Goal: Transaction & Acquisition: Purchase product/service

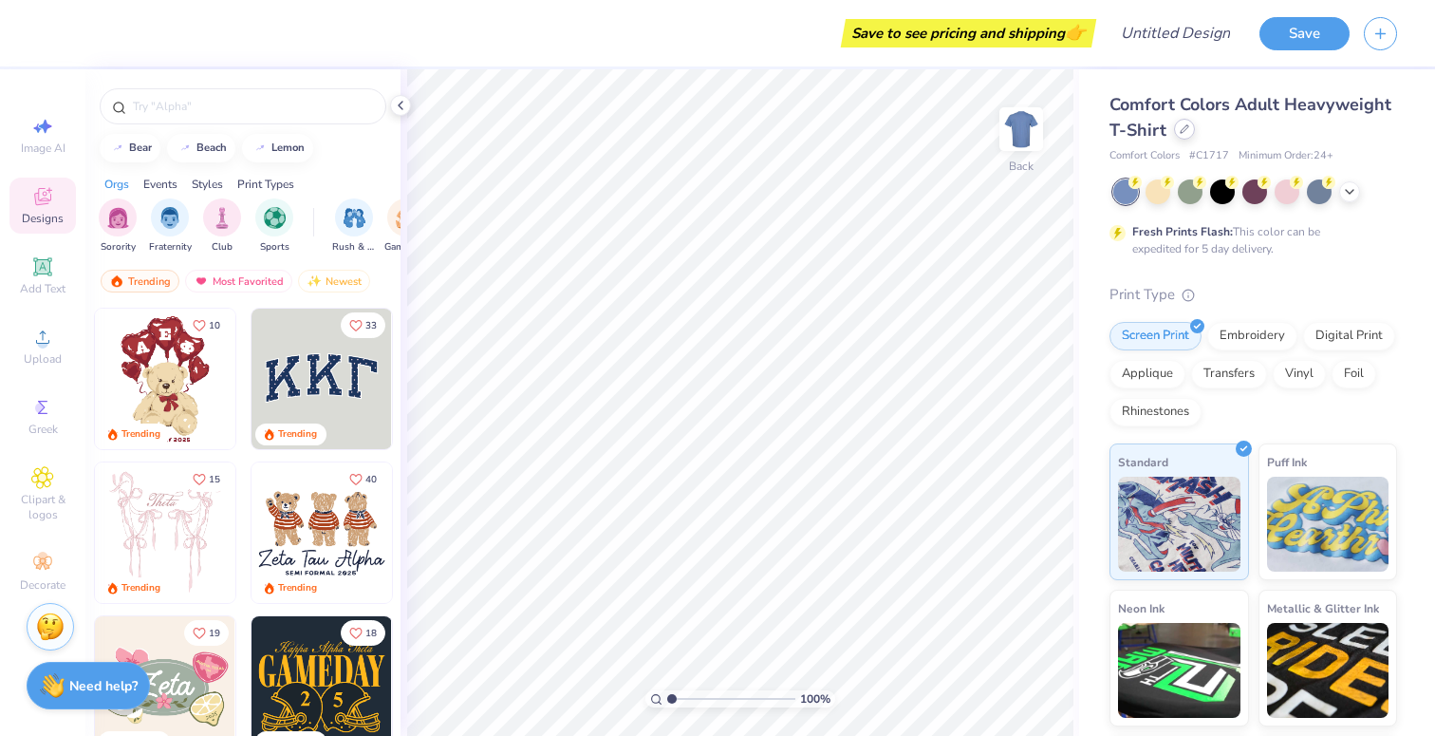
click at [1182, 140] on div "Comfort Colors Adult Heavyweight T-Shirt" at bounding box center [1254, 117] width 288 height 51
click at [1182, 132] on icon at bounding box center [1184, 128] width 9 height 9
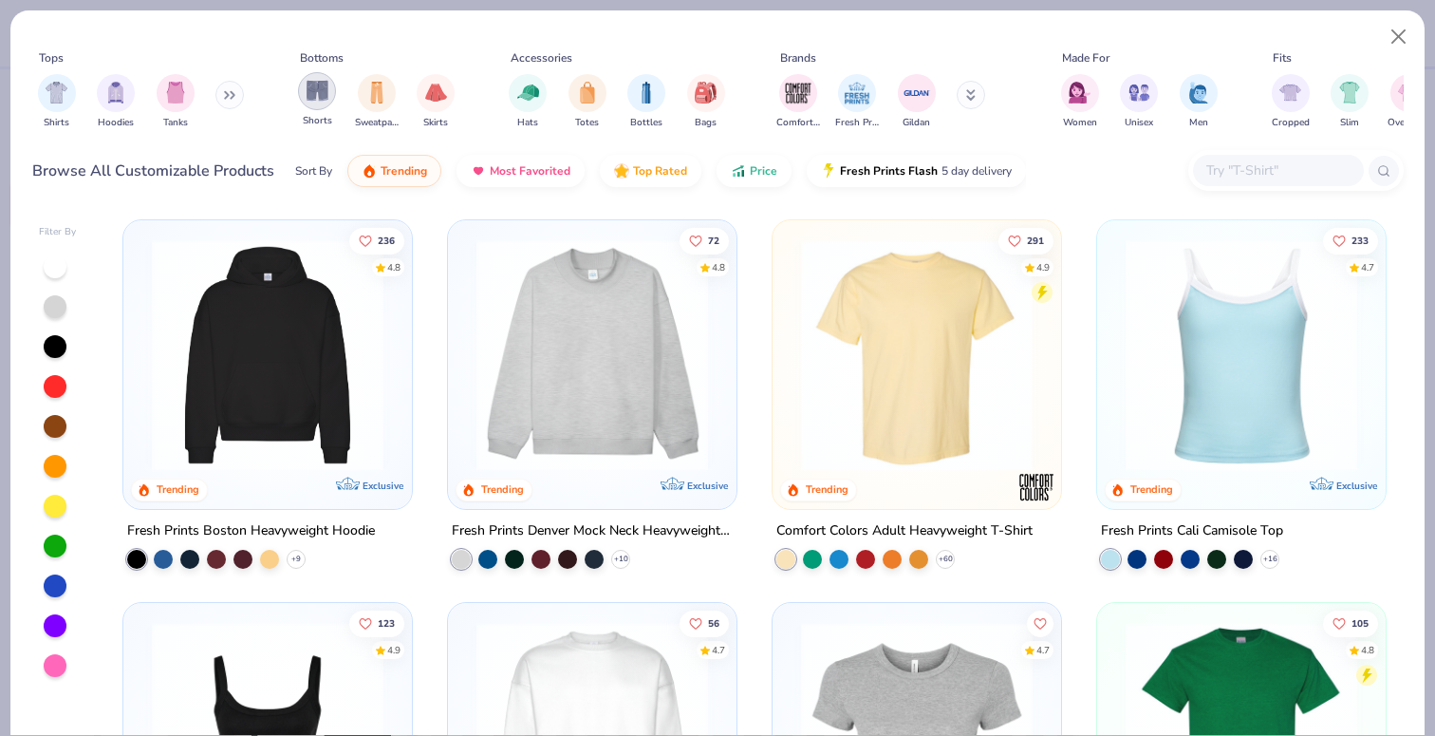
click at [314, 74] on div "filter for Shorts" at bounding box center [317, 91] width 38 height 38
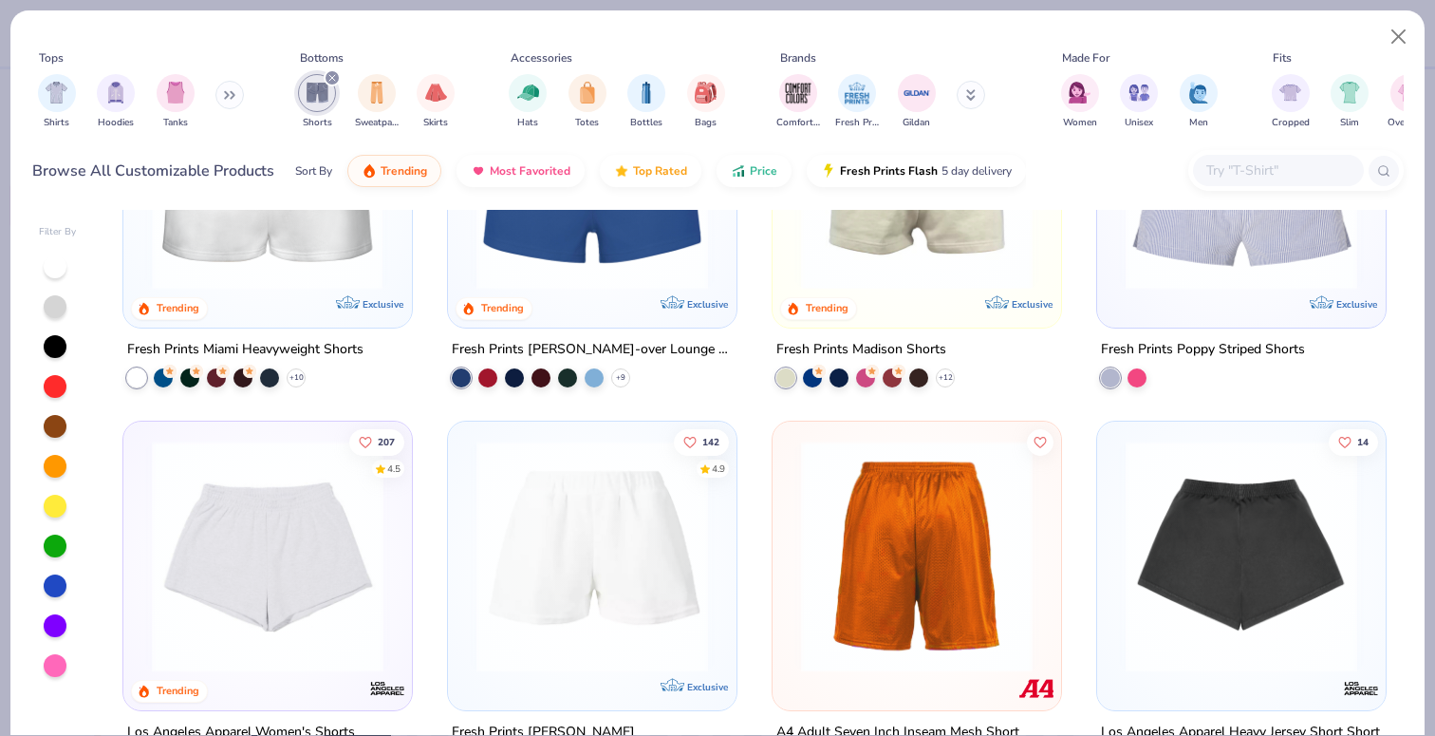
scroll to position [211, 0]
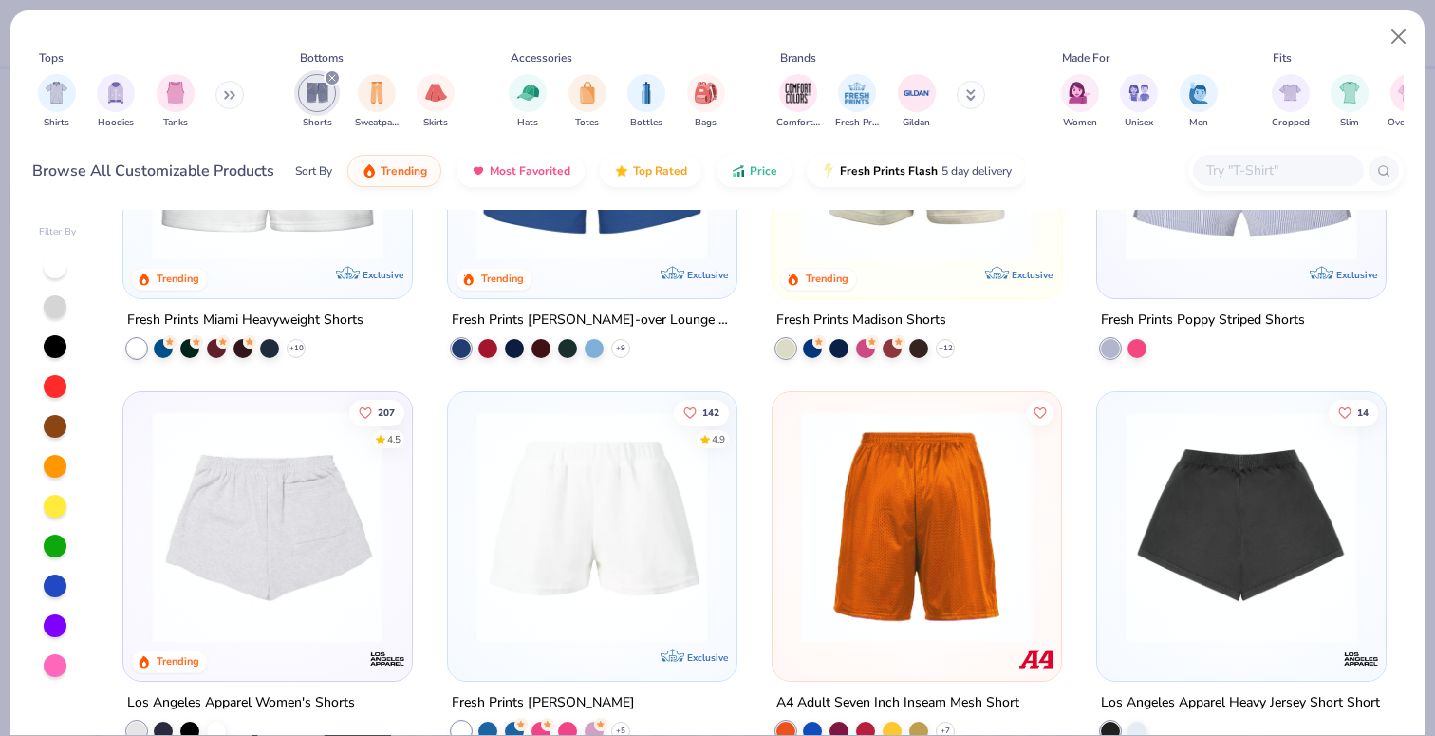
click at [271, 514] on img at bounding box center [267, 527] width 251 height 232
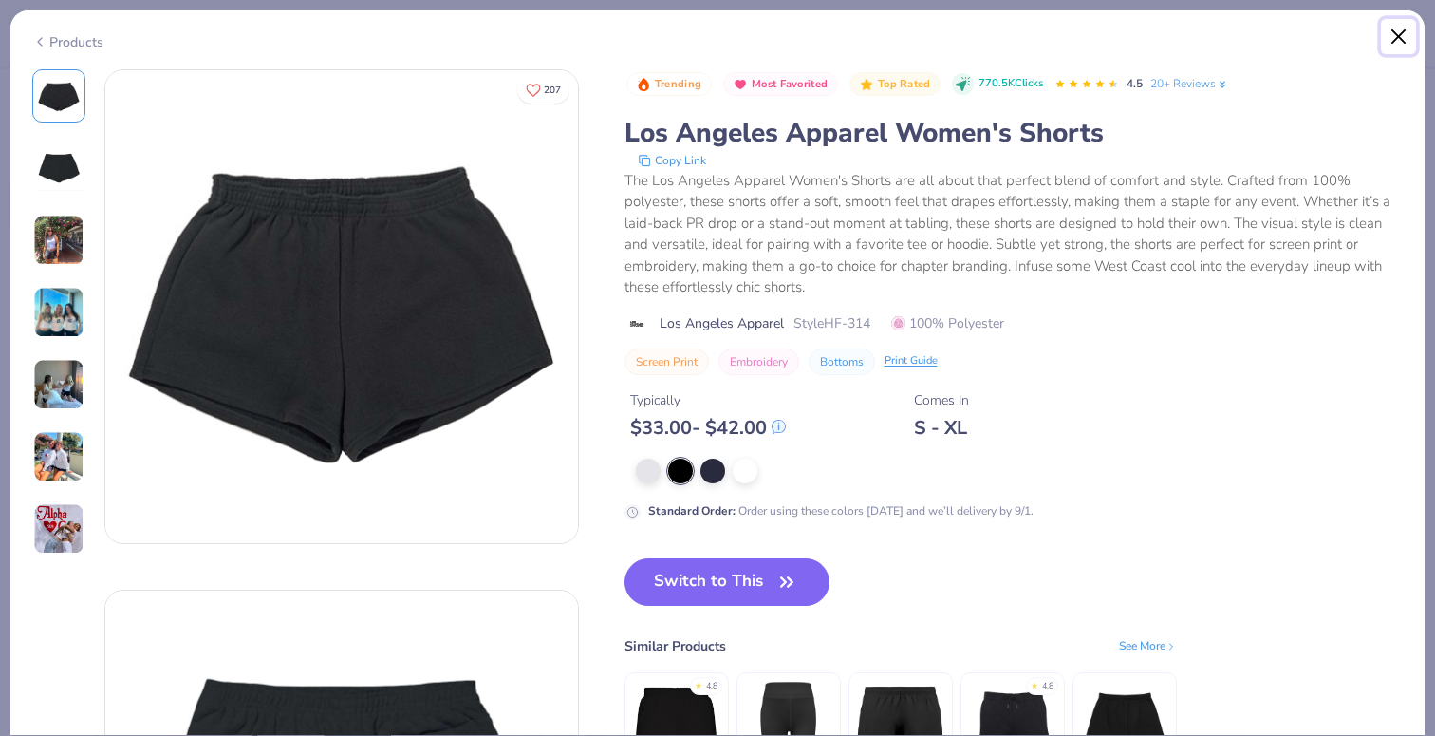
click at [1404, 28] on button "Close" at bounding box center [1399, 37] width 36 height 36
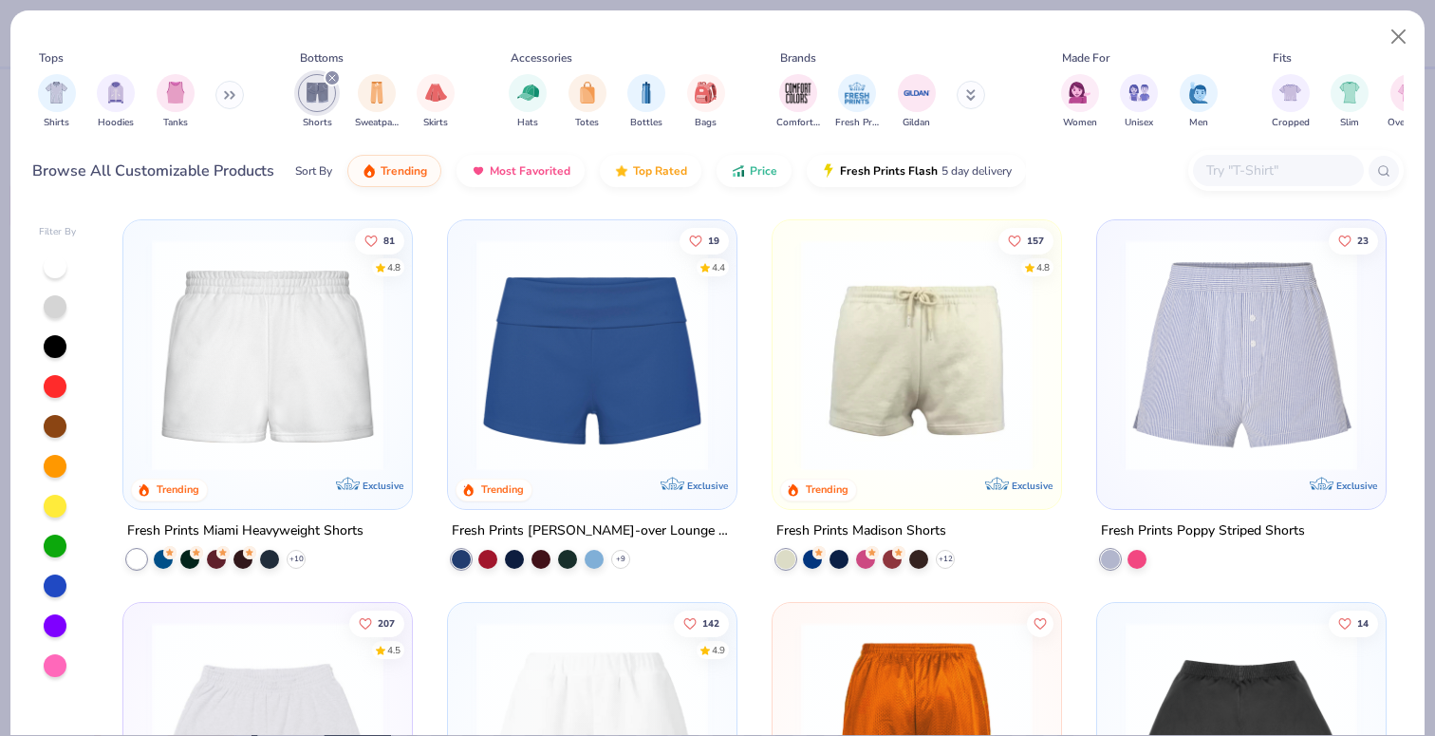
click at [279, 413] on img at bounding box center [267, 355] width 251 height 232
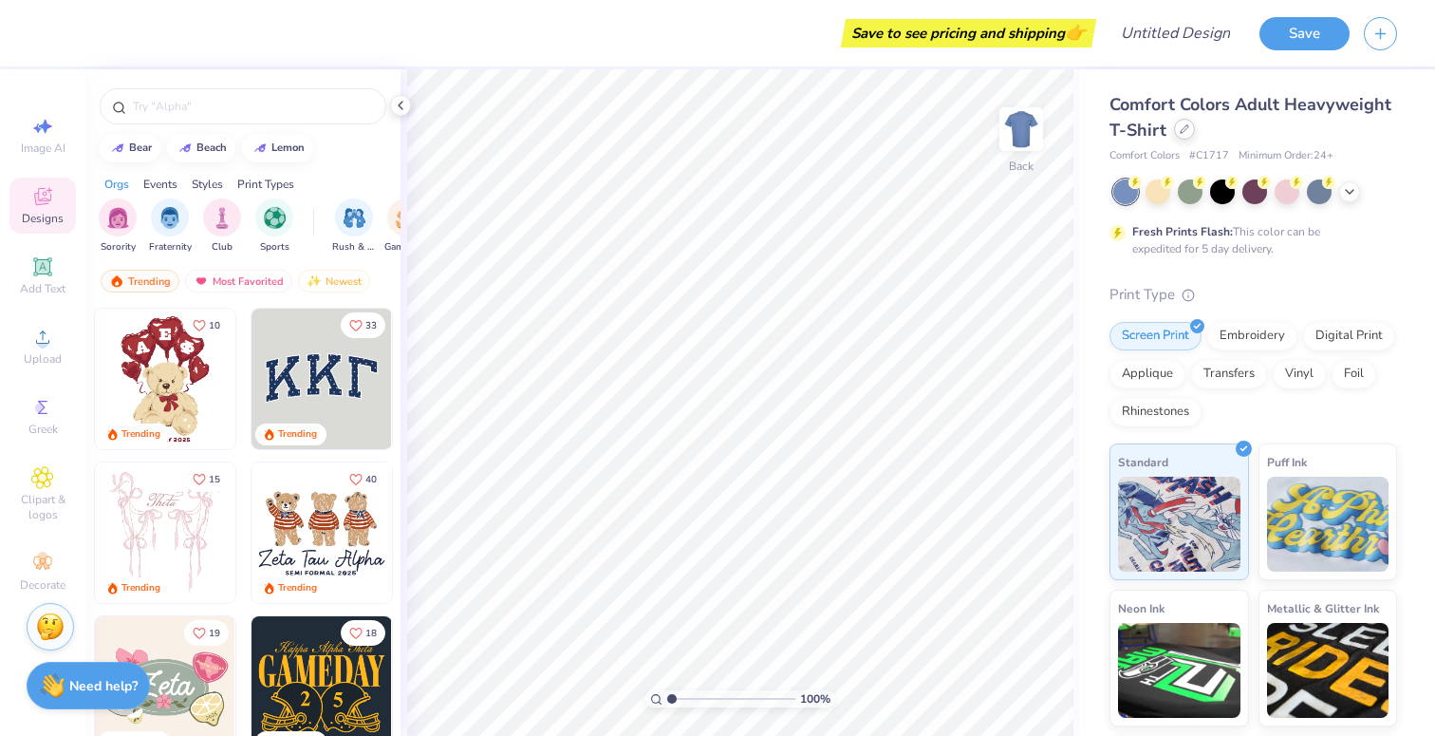
click at [1178, 137] on div at bounding box center [1184, 129] width 21 height 21
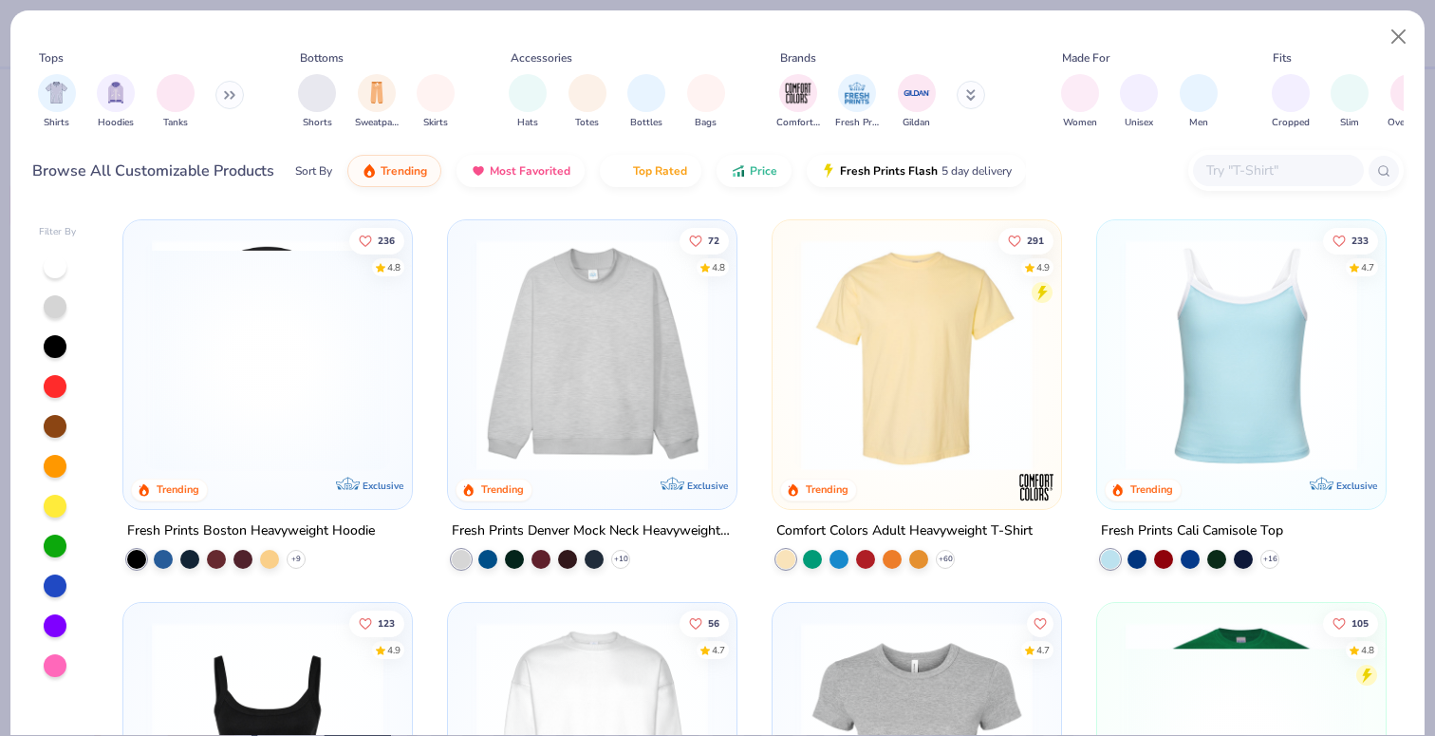
scroll to position [40, 0]
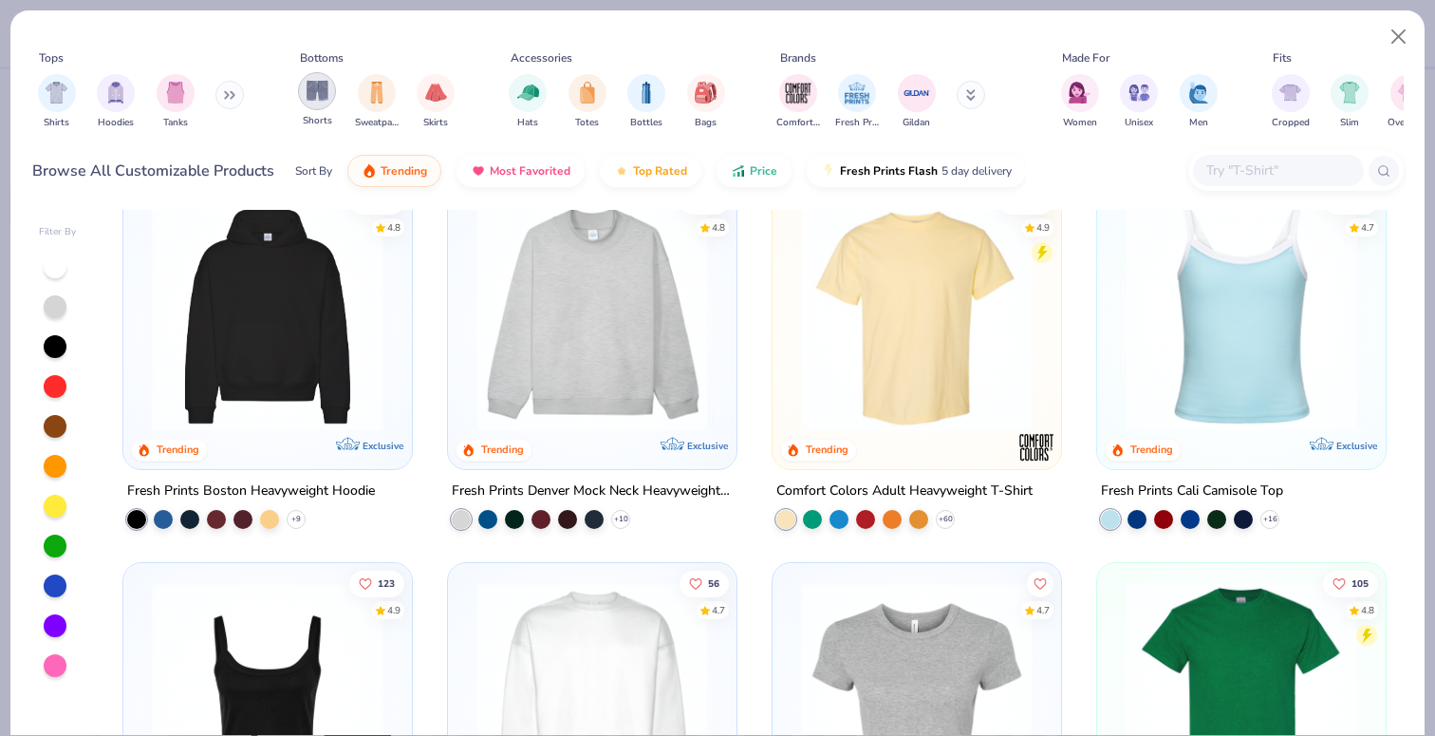
click at [333, 94] on div "filter for Shorts" at bounding box center [317, 91] width 38 height 38
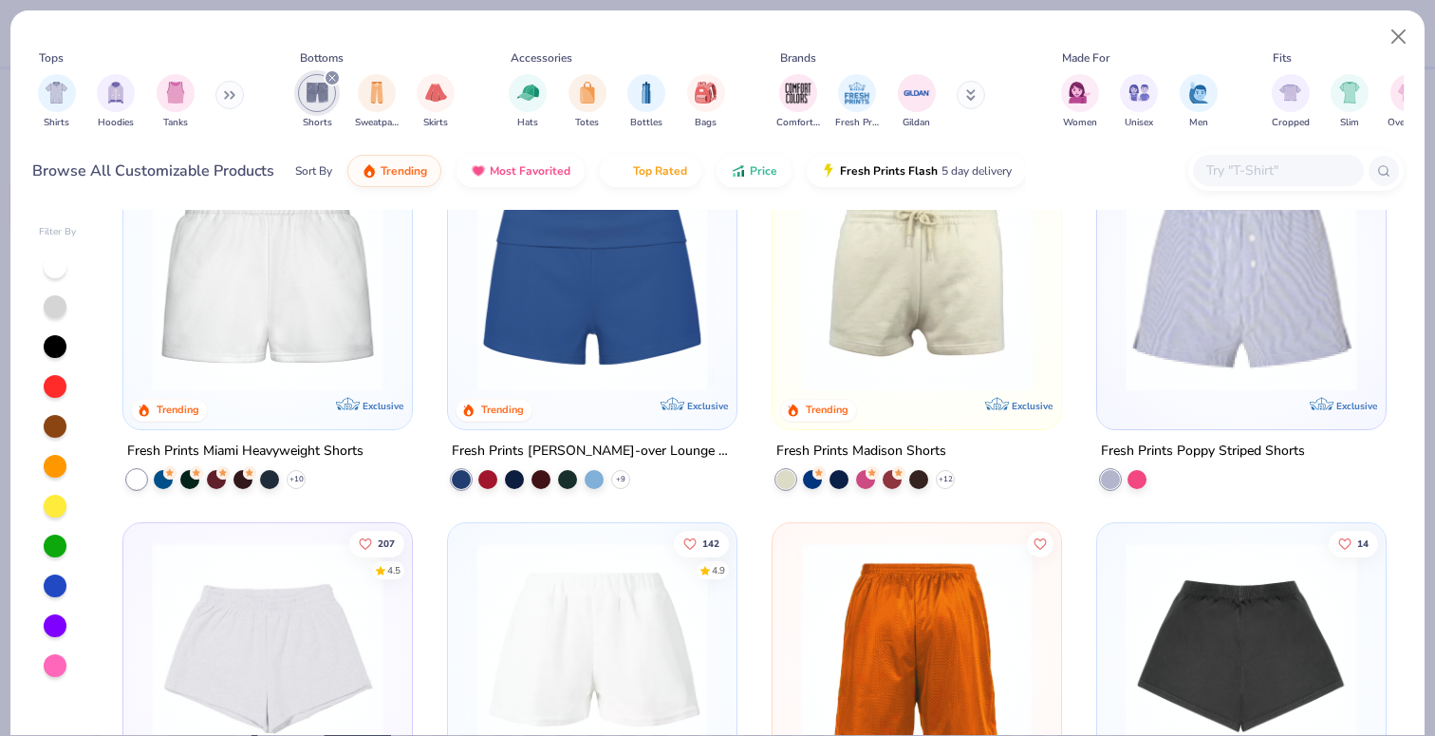
scroll to position [84, 0]
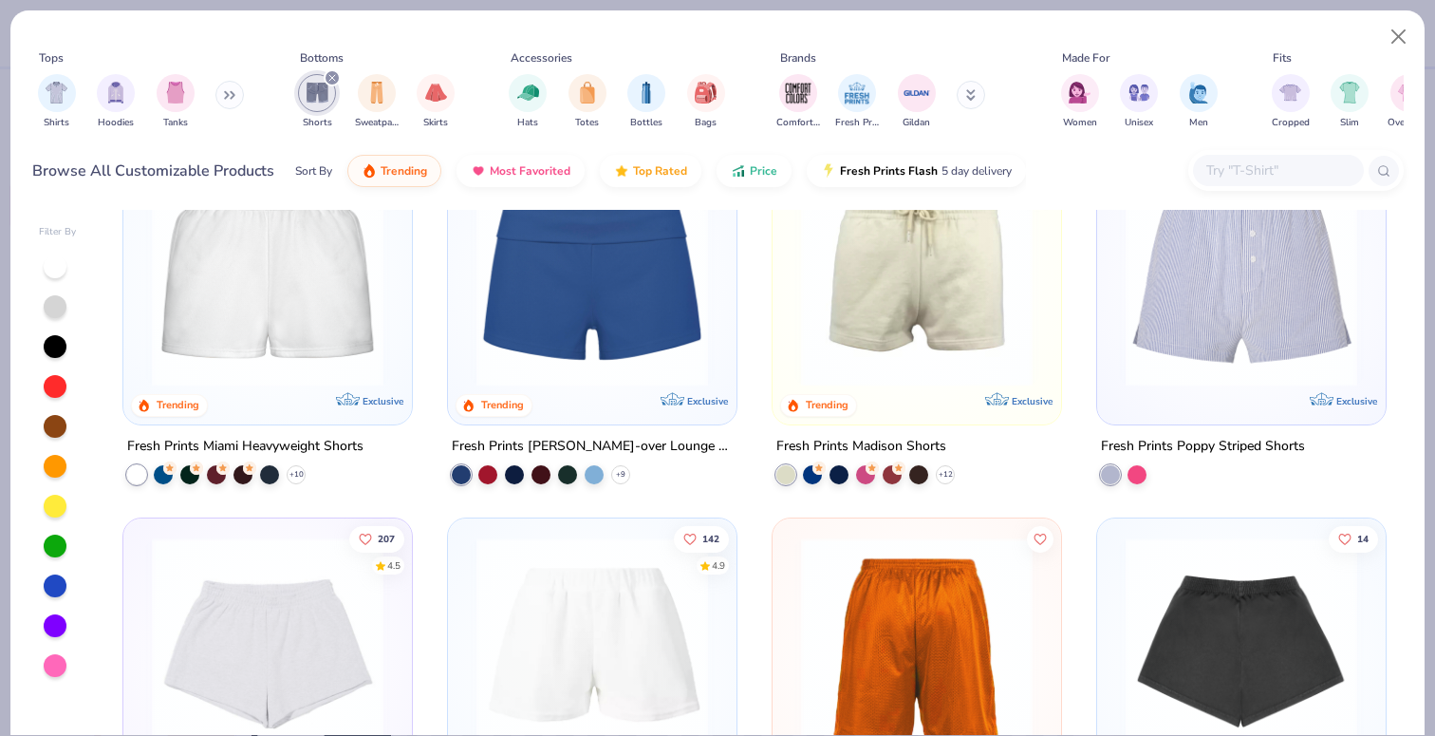
click at [924, 356] on img at bounding box center [917, 271] width 251 height 232
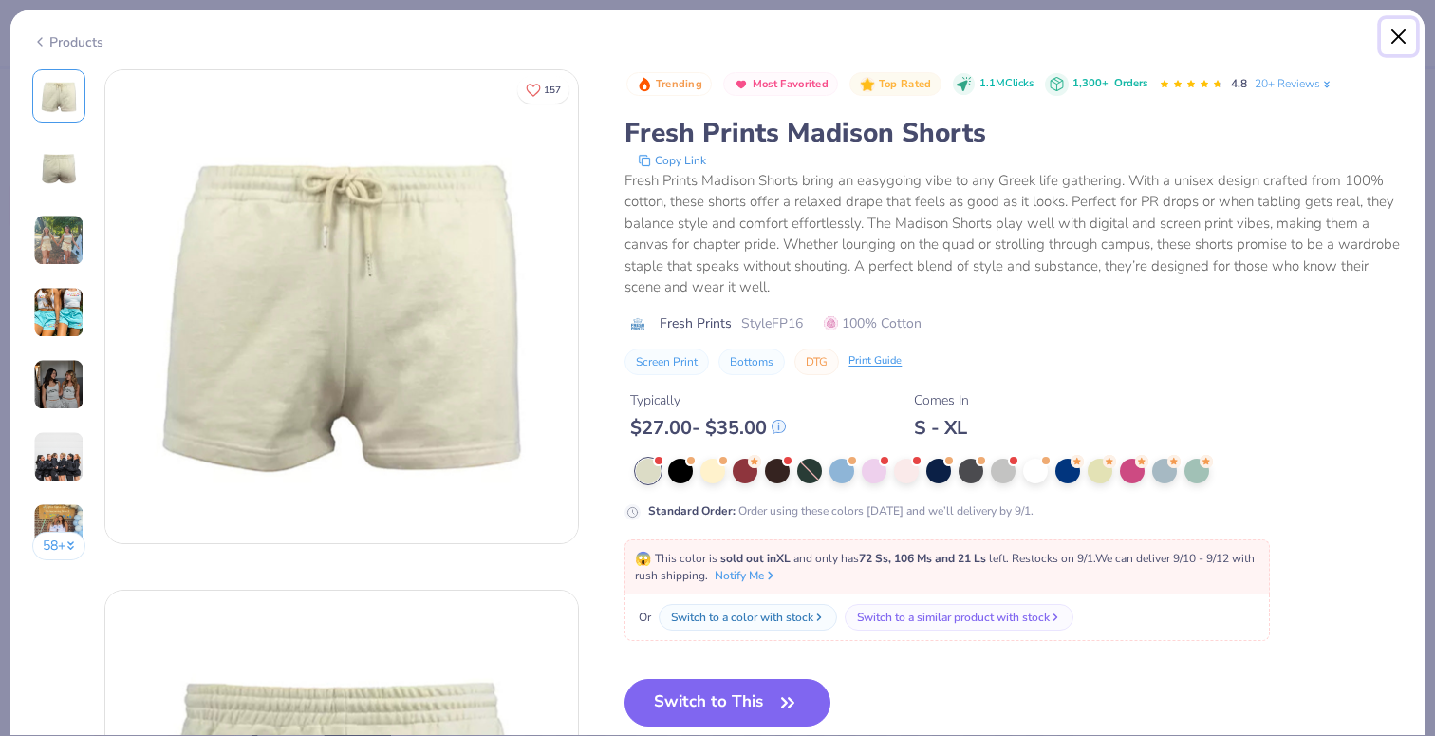
click at [1388, 40] on button "Close" at bounding box center [1399, 37] width 36 height 36
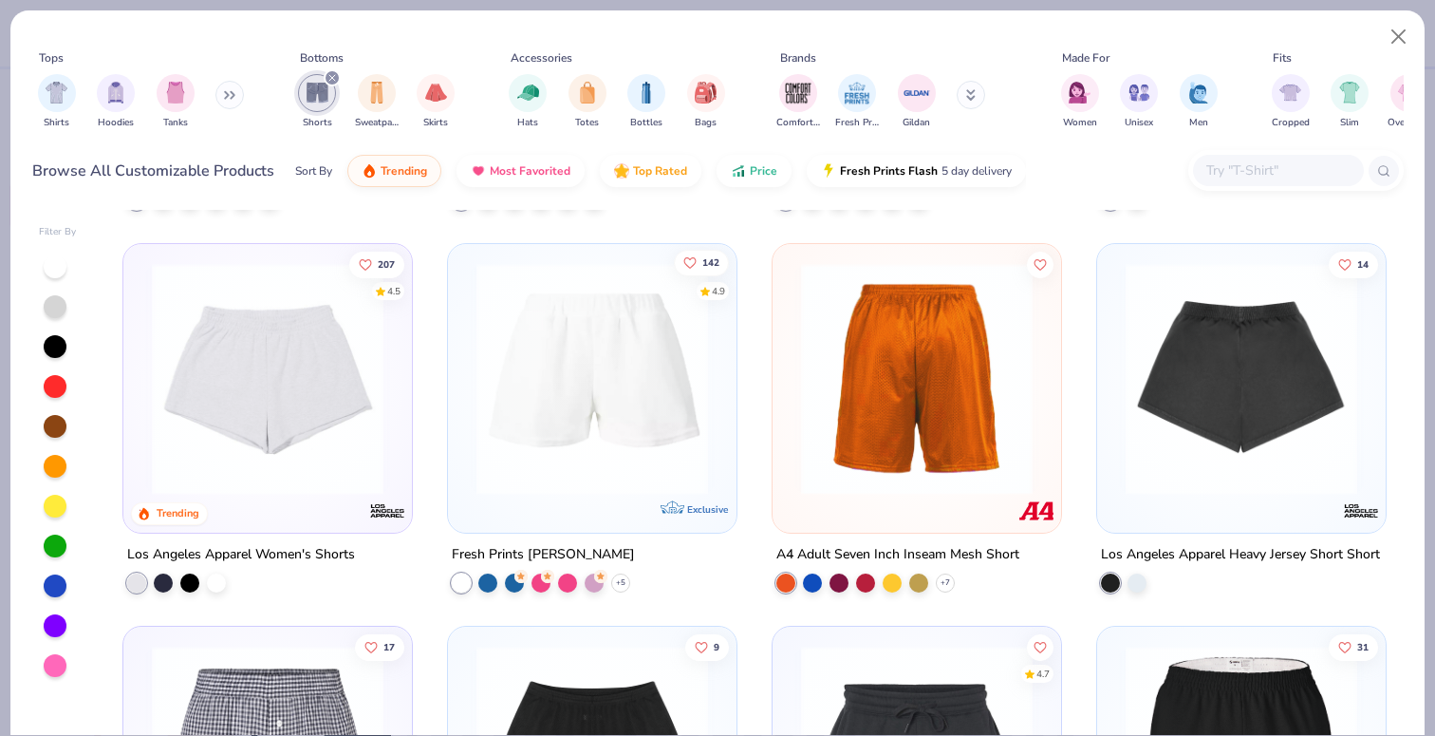
scroll to position [362, 0]
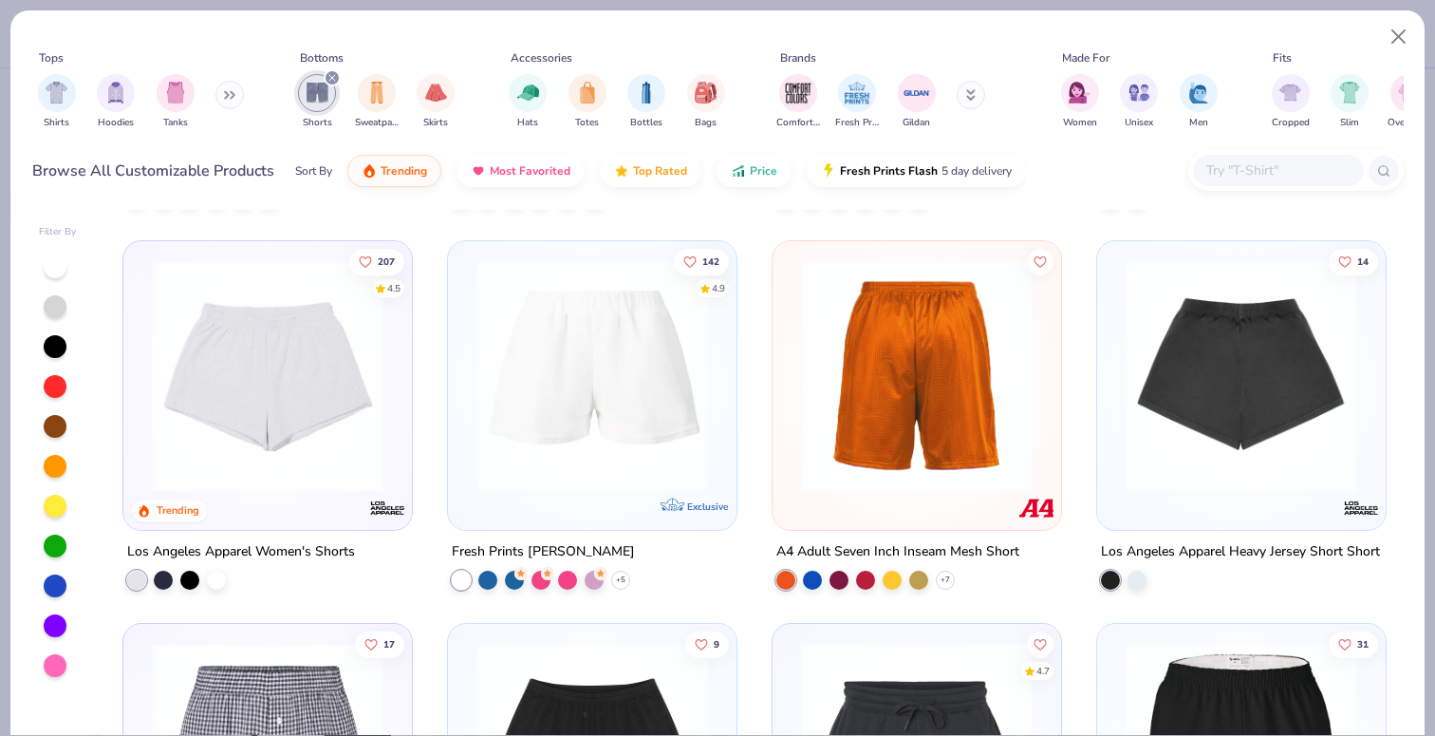
click at [1285, 357] on img at bounding box center [1241, 376] width 251 height 232
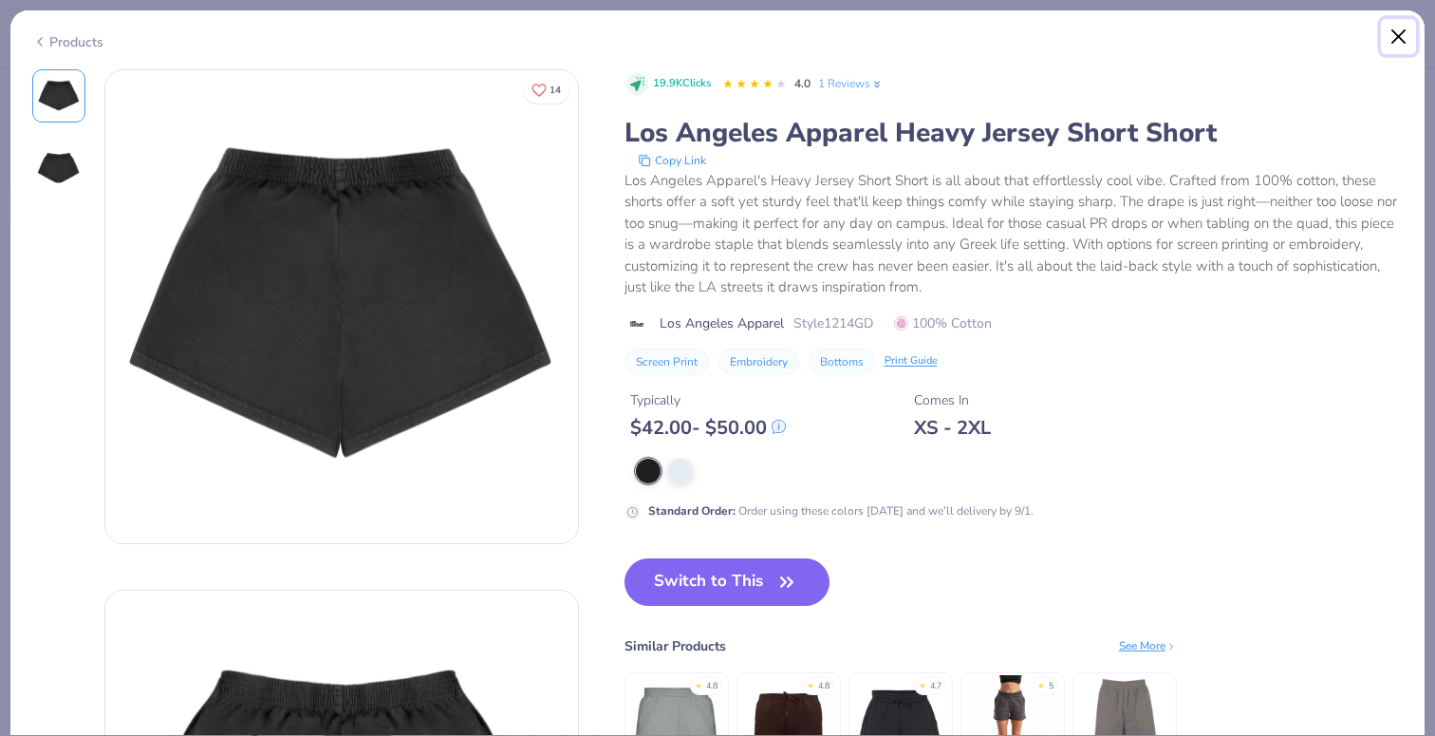
click at [1402, 38] on button "Close" at bounding box center [1399, 37] width 36 height 36
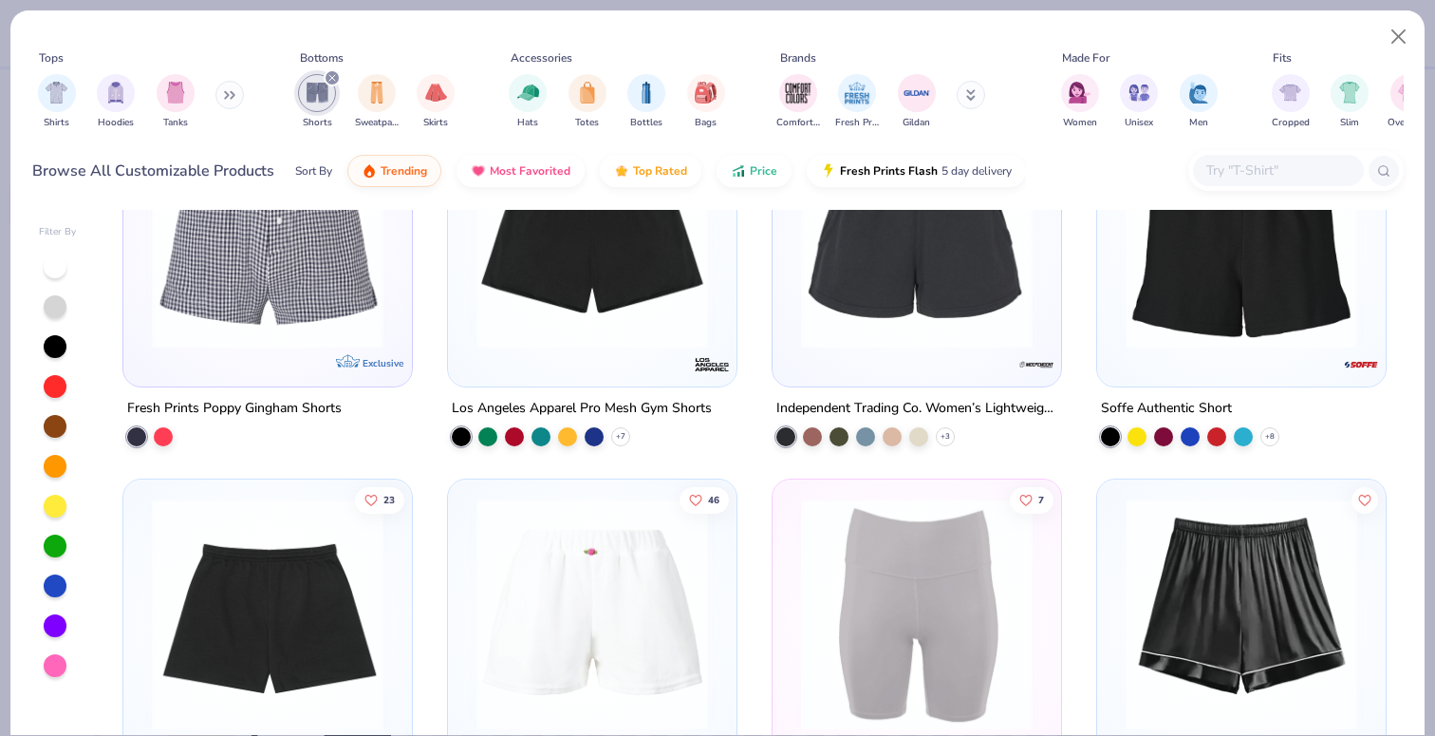
scroll to position [889, 0]
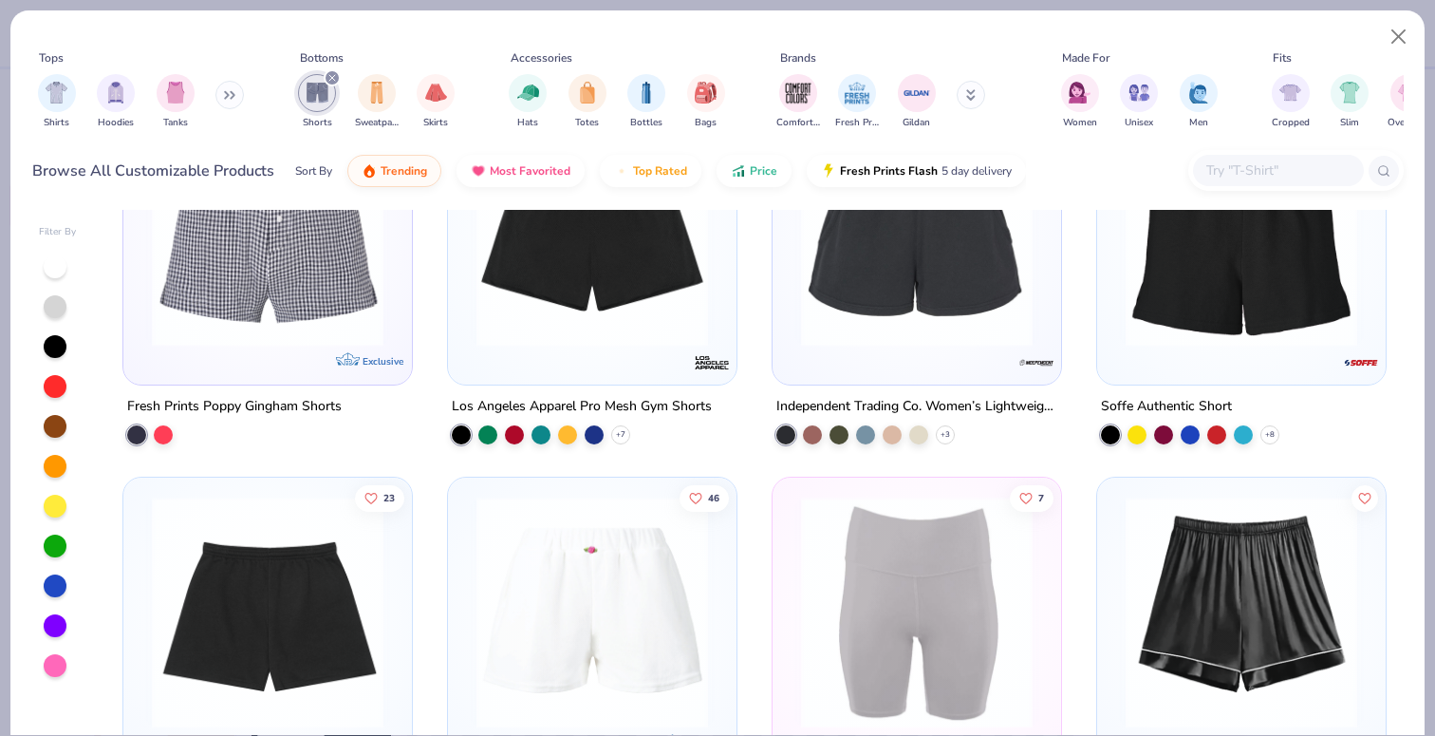
click at [893, 339] on img at bounding box center [917, 230] width 251 height 232
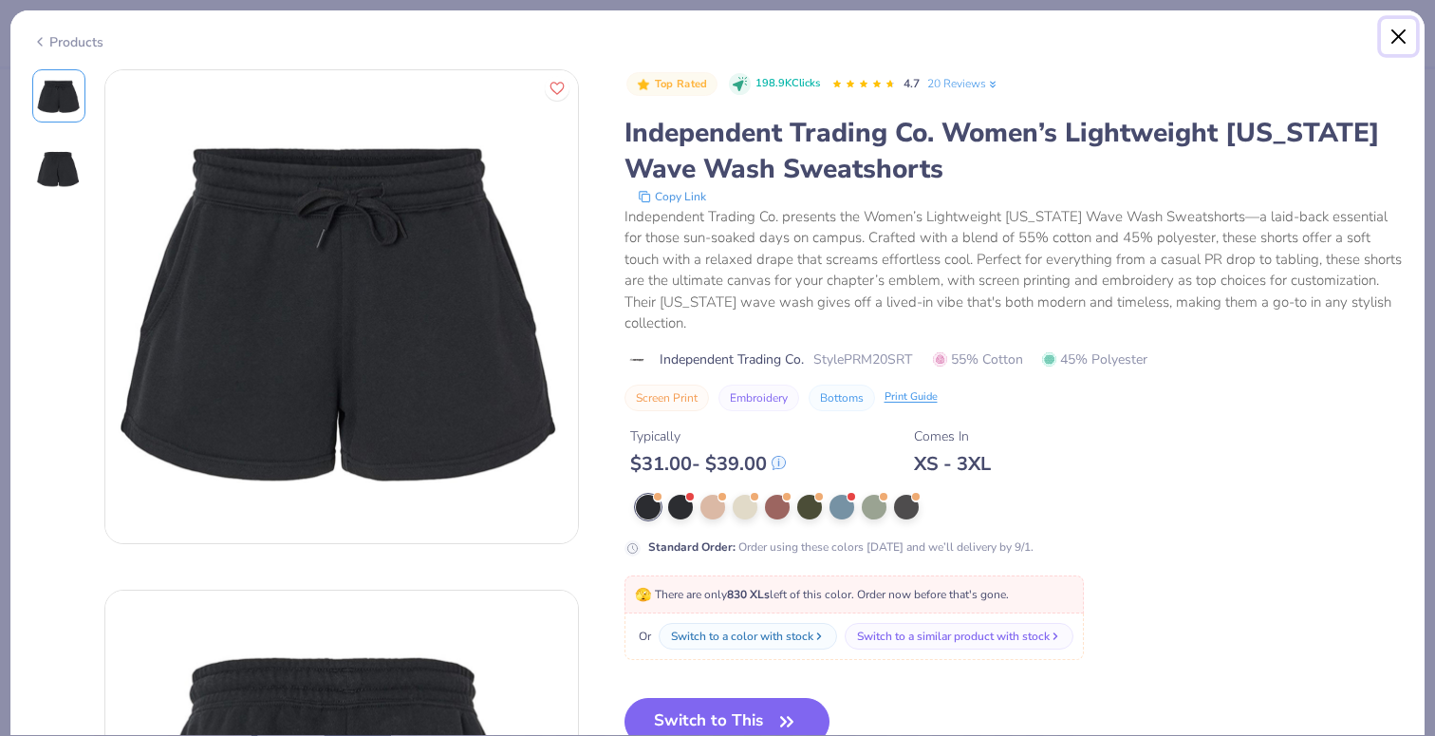
click at [1398, 31] on button "Close" at bounding box center [1399, 37] width 36 height 36
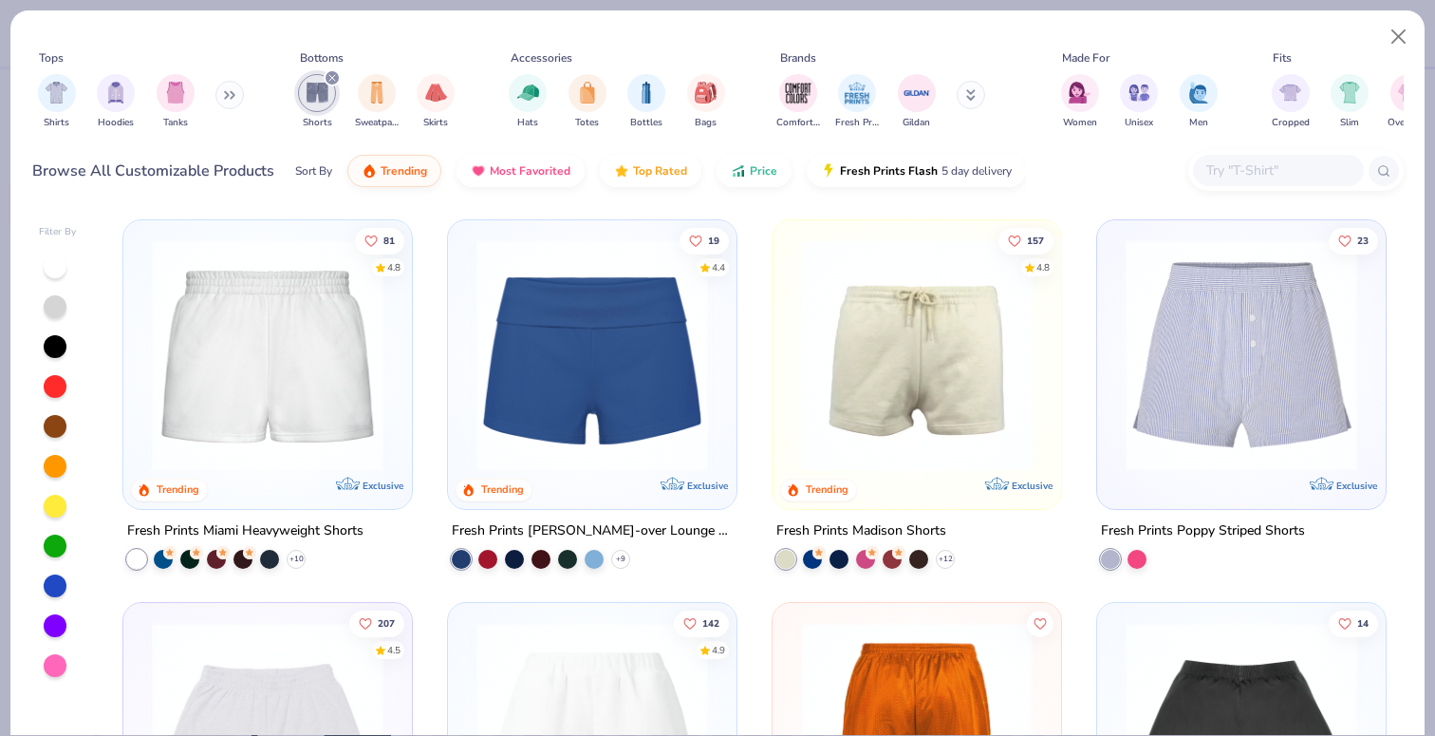
click at [333, 76] on icon "filter for Shorts" at bounding box center [332, 78] width 6 height 6
